Goal: Navigation & Orientation: Find specific page/section

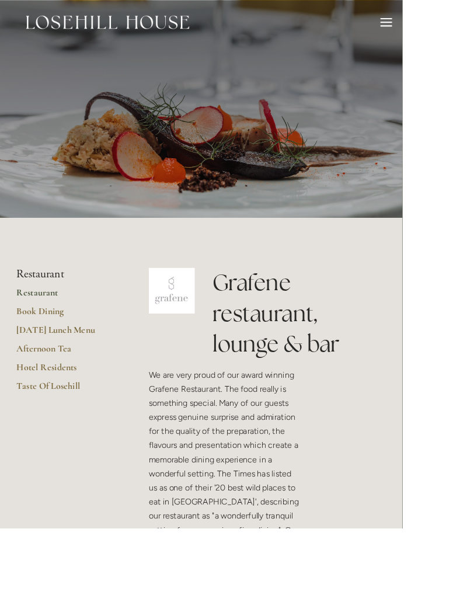
click at [32, 325] on link "Restaurant" at bounding box center [75, 333] width 112 height 21
click at [39, 328] on link "Restaurant" at bounding box center [75, 333] width 112 height 21
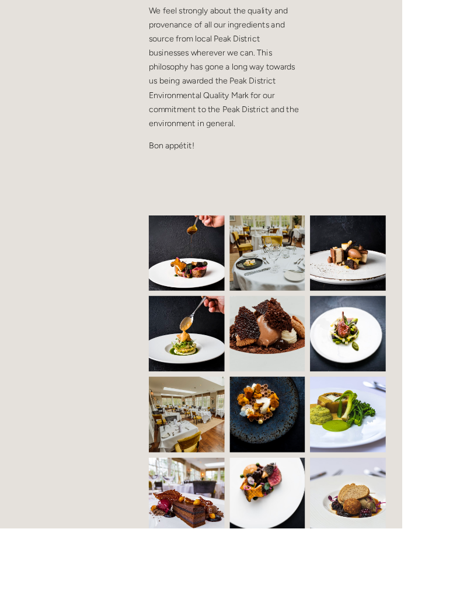
scroll to position [749, 0]
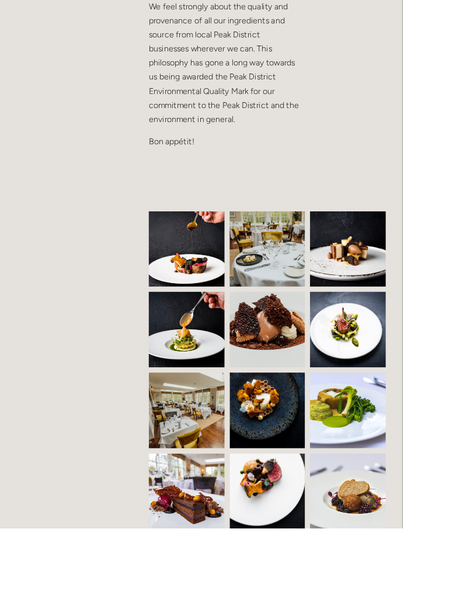
click at [201, 469] on img at bounding box center [232, 462] width 128 height 85
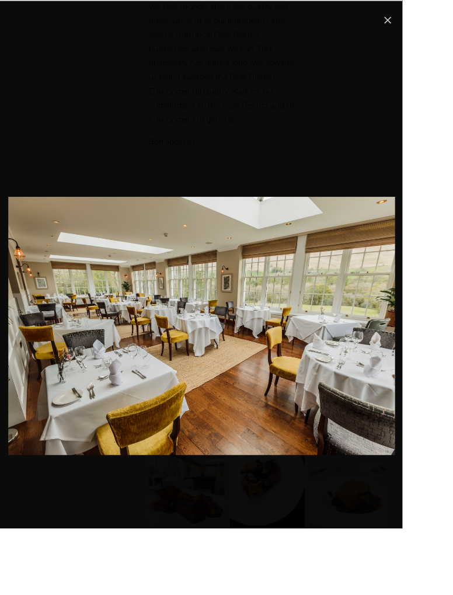
click at [435, 18] on link "Close" at bounding box center [437, 22] width 14 height 14
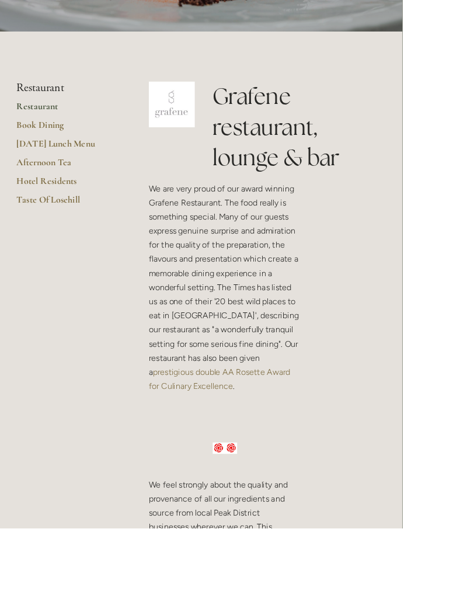
scroll to position [0, 0]
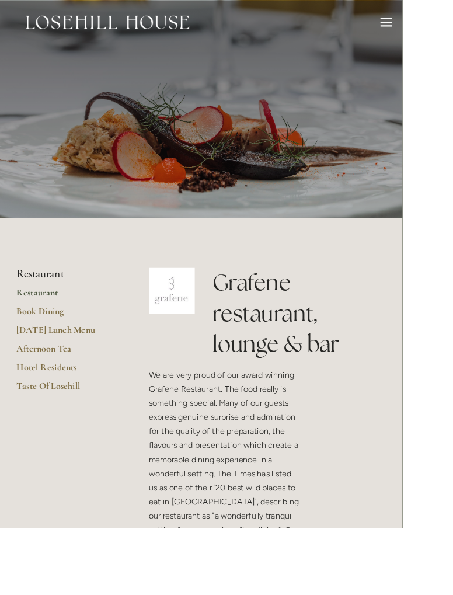
click at [435, 25] on div at bounding box center [435, 25] width 13 height 1
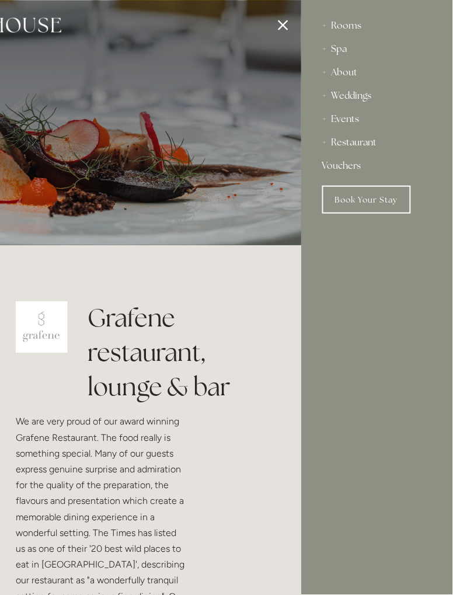
click at [329, 77] on div "About" at bounding box center [378, 72] width 110 height 23
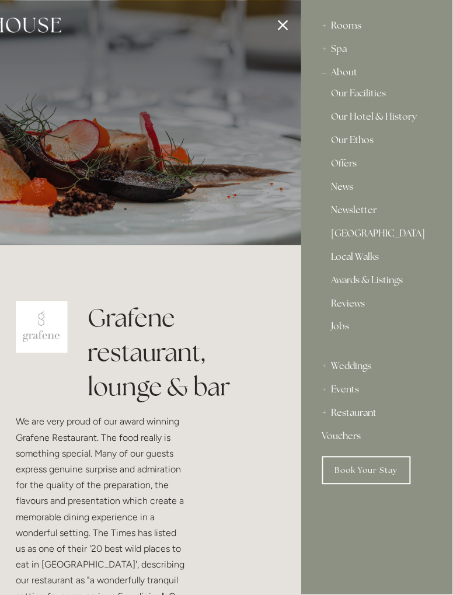
click at [403, 115] on link "Our Hotel & History" at bounding box center [377, 119] width 91 height 14
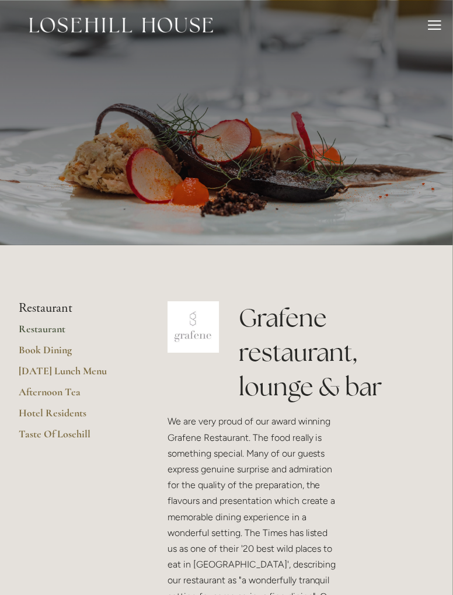
click at [40, 332] on link "Restaurant" at bounding box center [75, 333] width 112 height 21
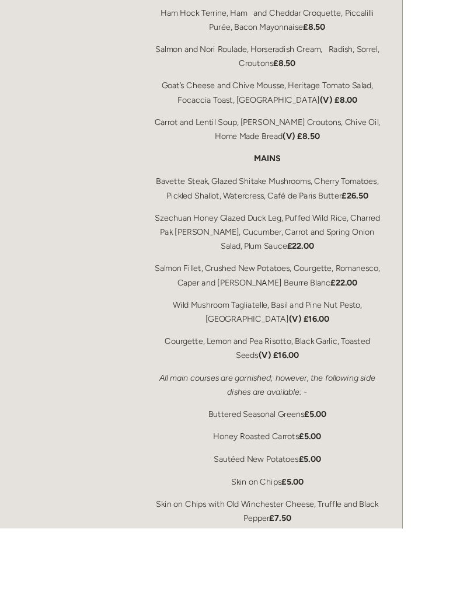
scroll to position [2130, 0]
